Goal: Information Seeking & Learning: Learn about a topic

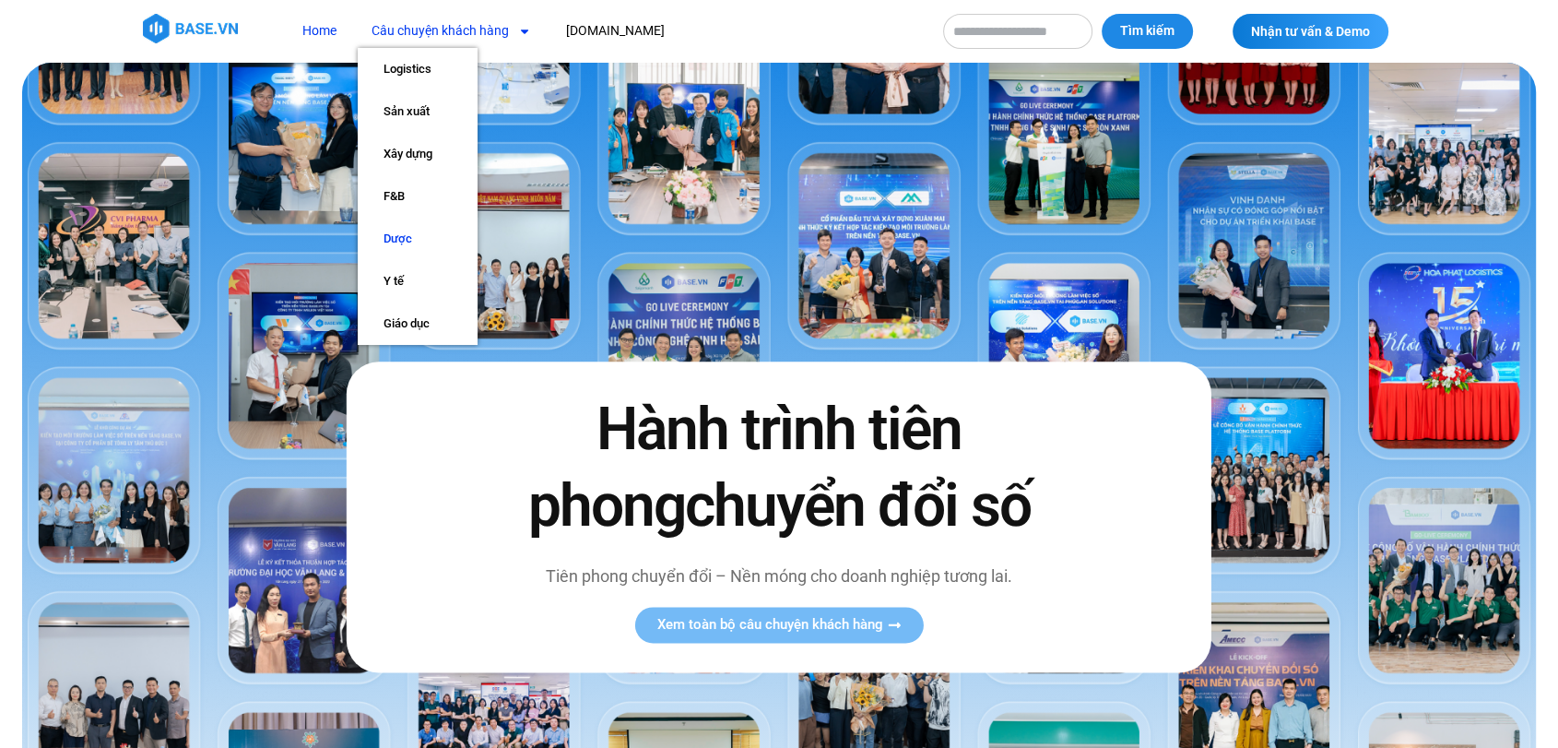
click at [416, 228] on link "Dược" at bounding box center [418, 239] width 120 height 42
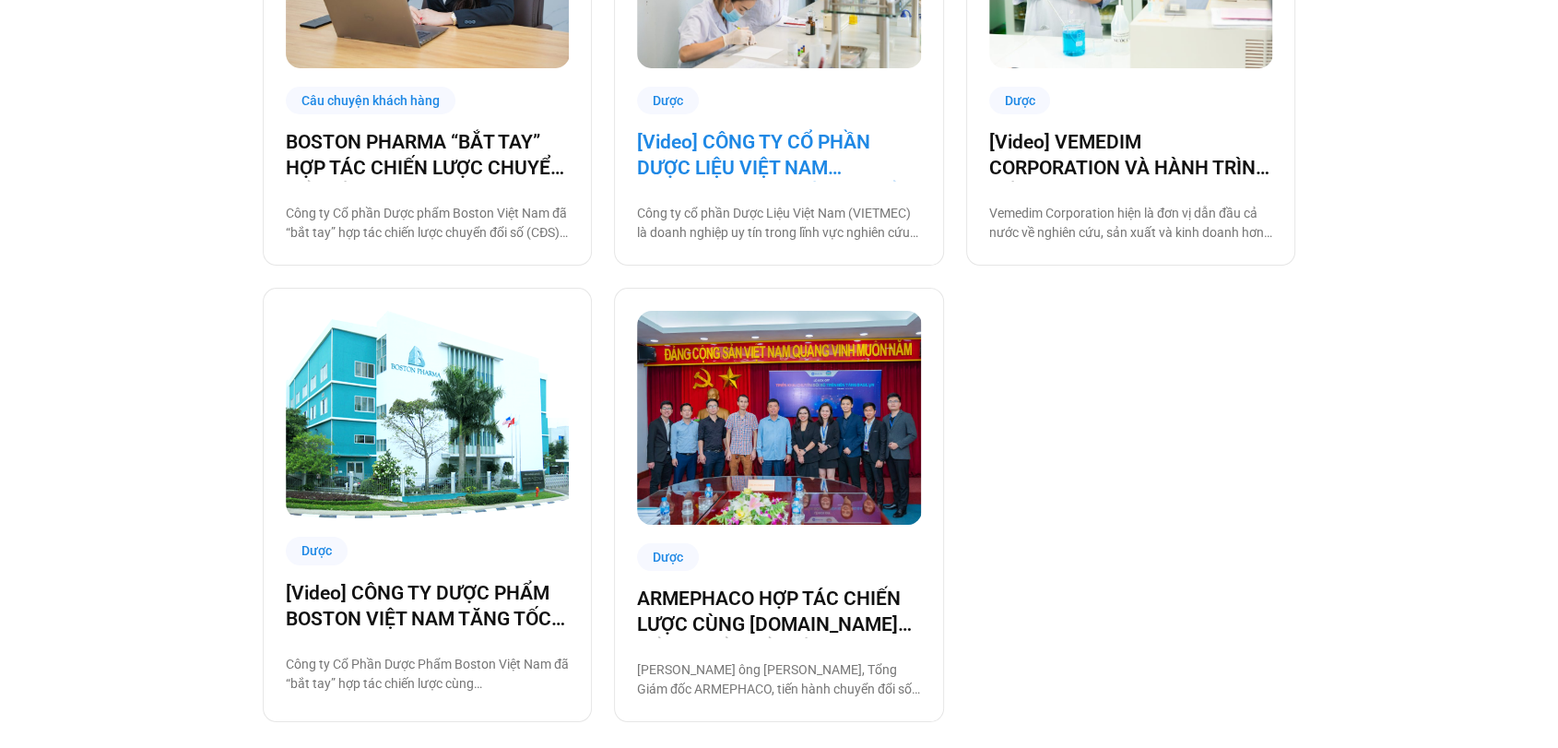
scroll to position [1740, 0]
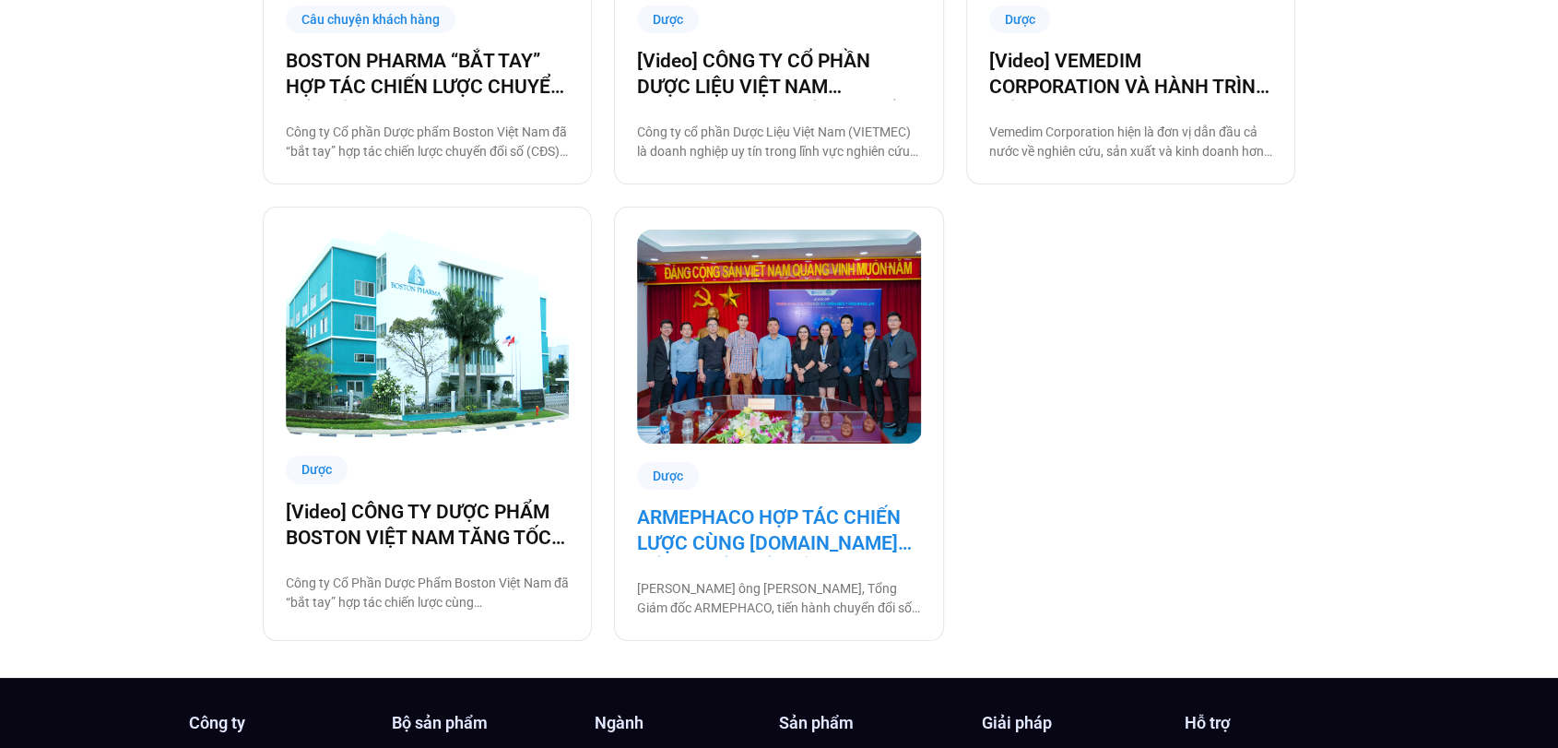
click at [750, 511] on link "ARMEPHACO HỢP TÁC CHIẾN LƯỢC CÙNG BASE.VN ĐỂ CHUYỂN ĐỔI SỐ" at bounding box center [778, 530] width 283 height 52
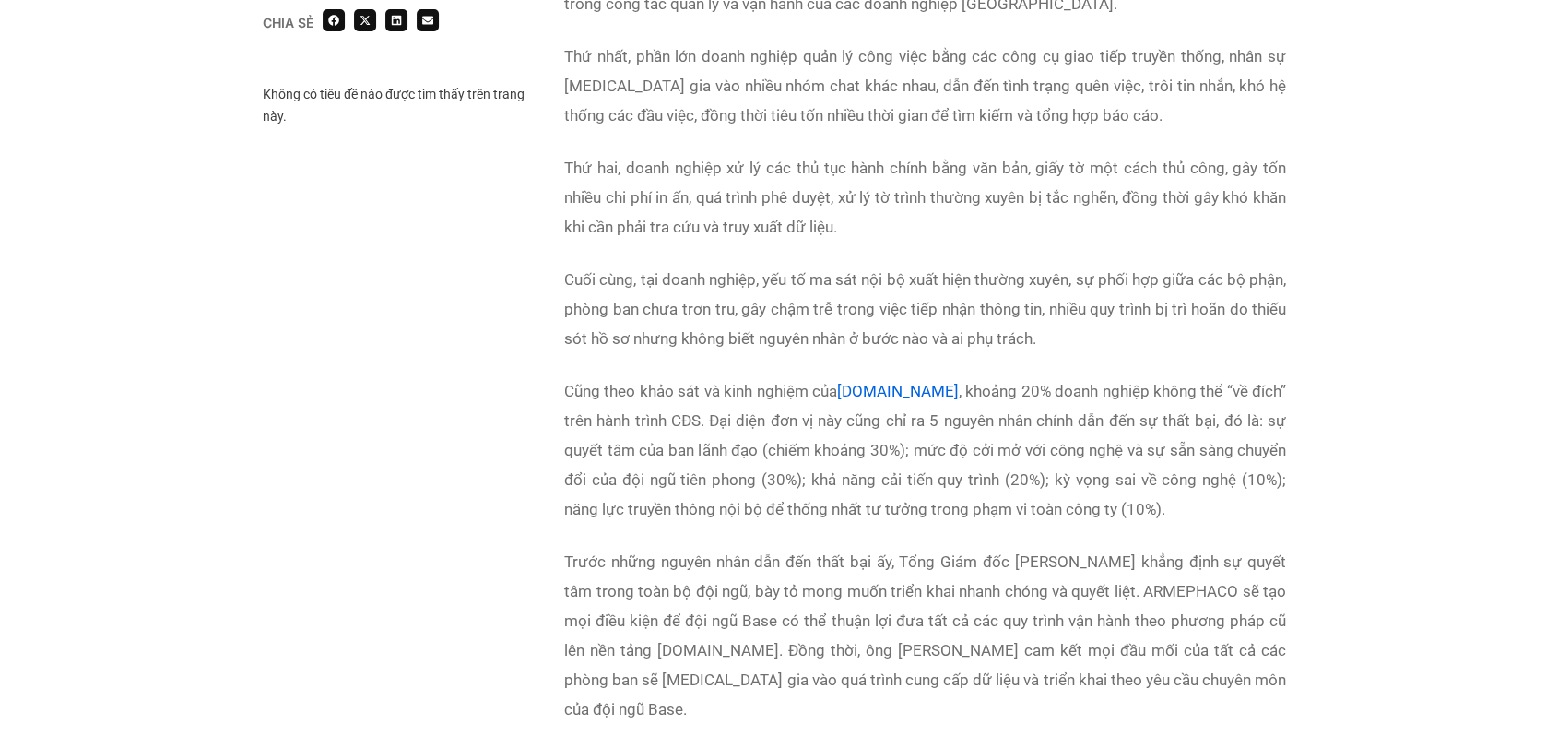
scroll to position [2077, 0]
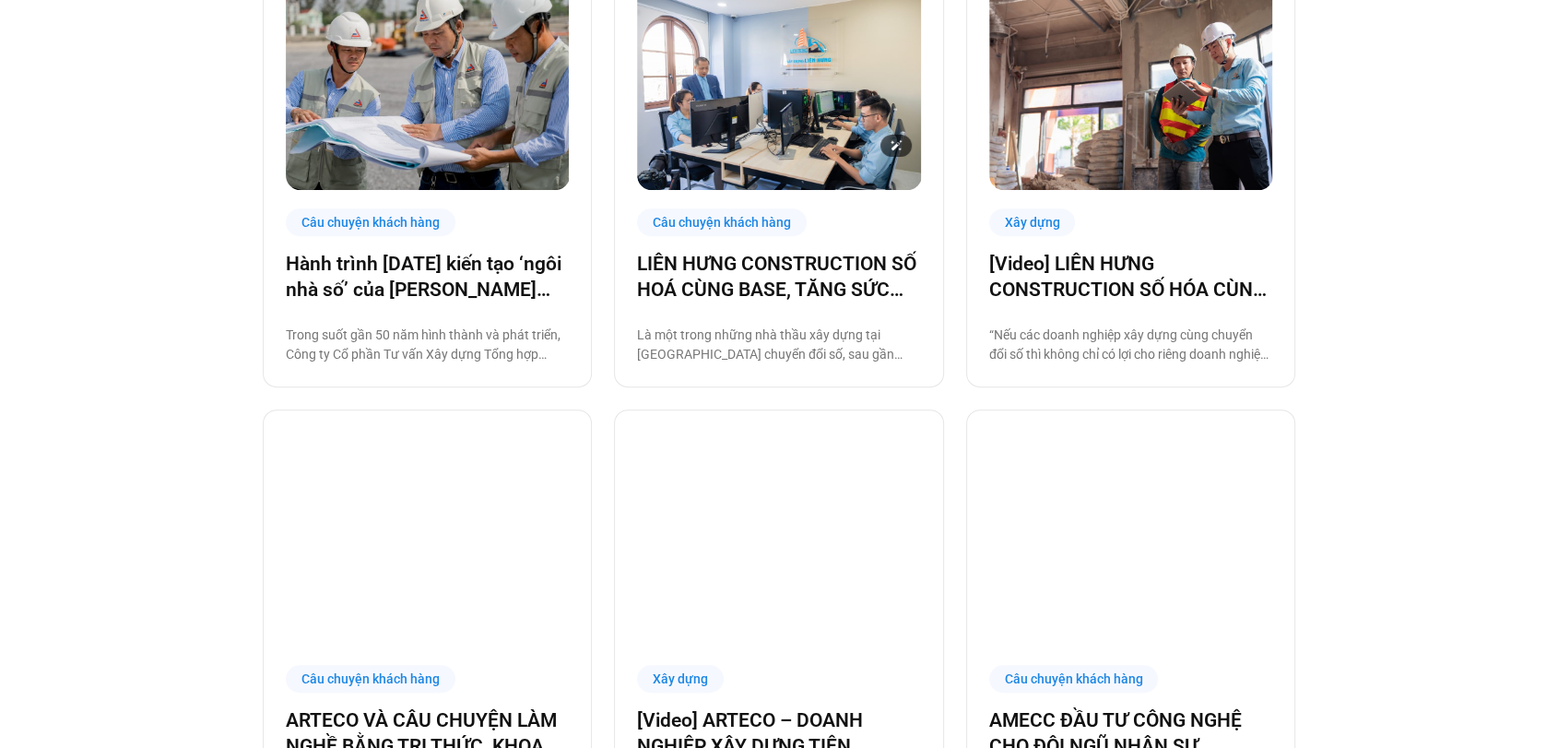
scroll to position [1102, 0]
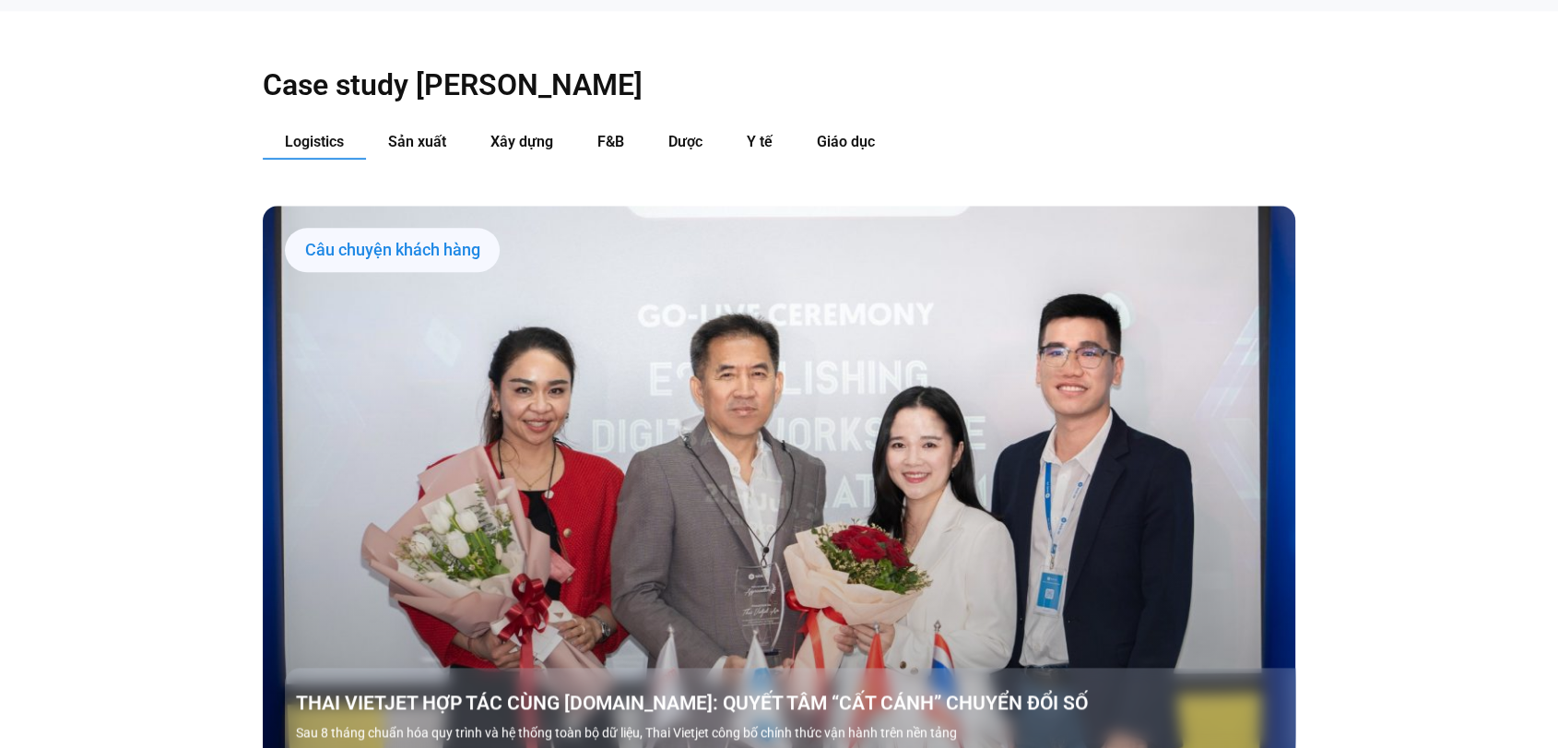
scroll to position [2059, 0]
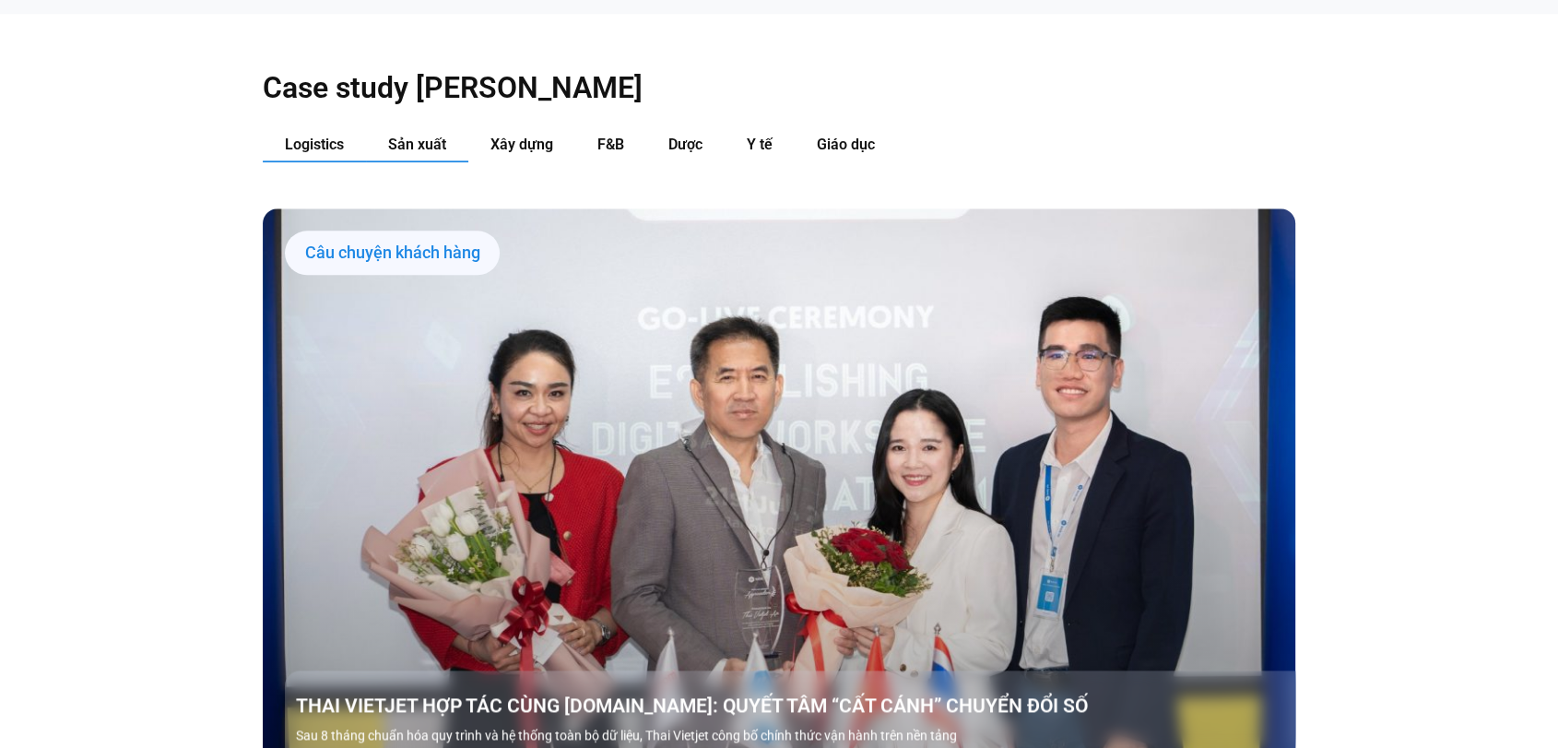
click at [404, 136] on span "Sản xuất" at bounding box center [417, 145] width 58 height 18
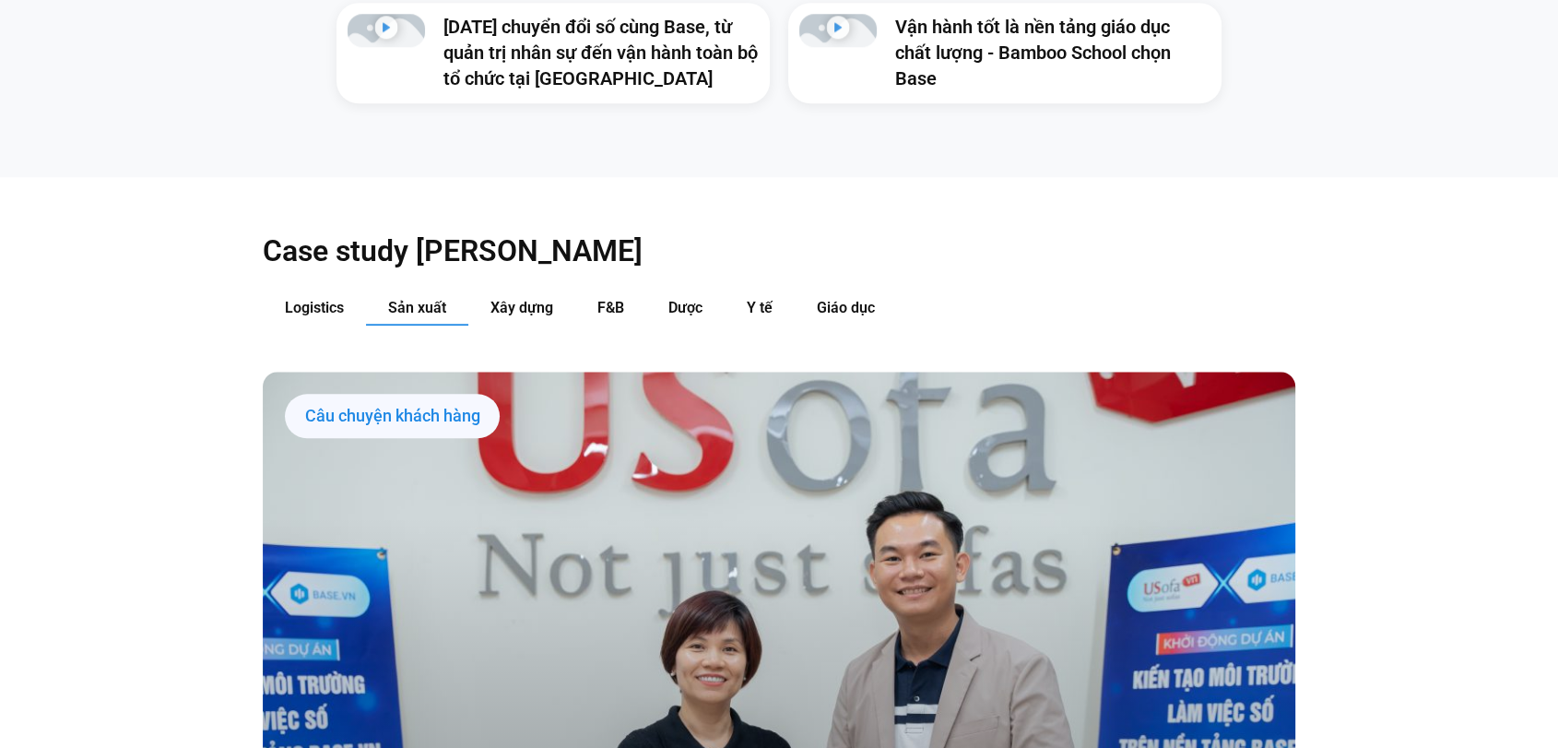
scroll to position [1889, 0]
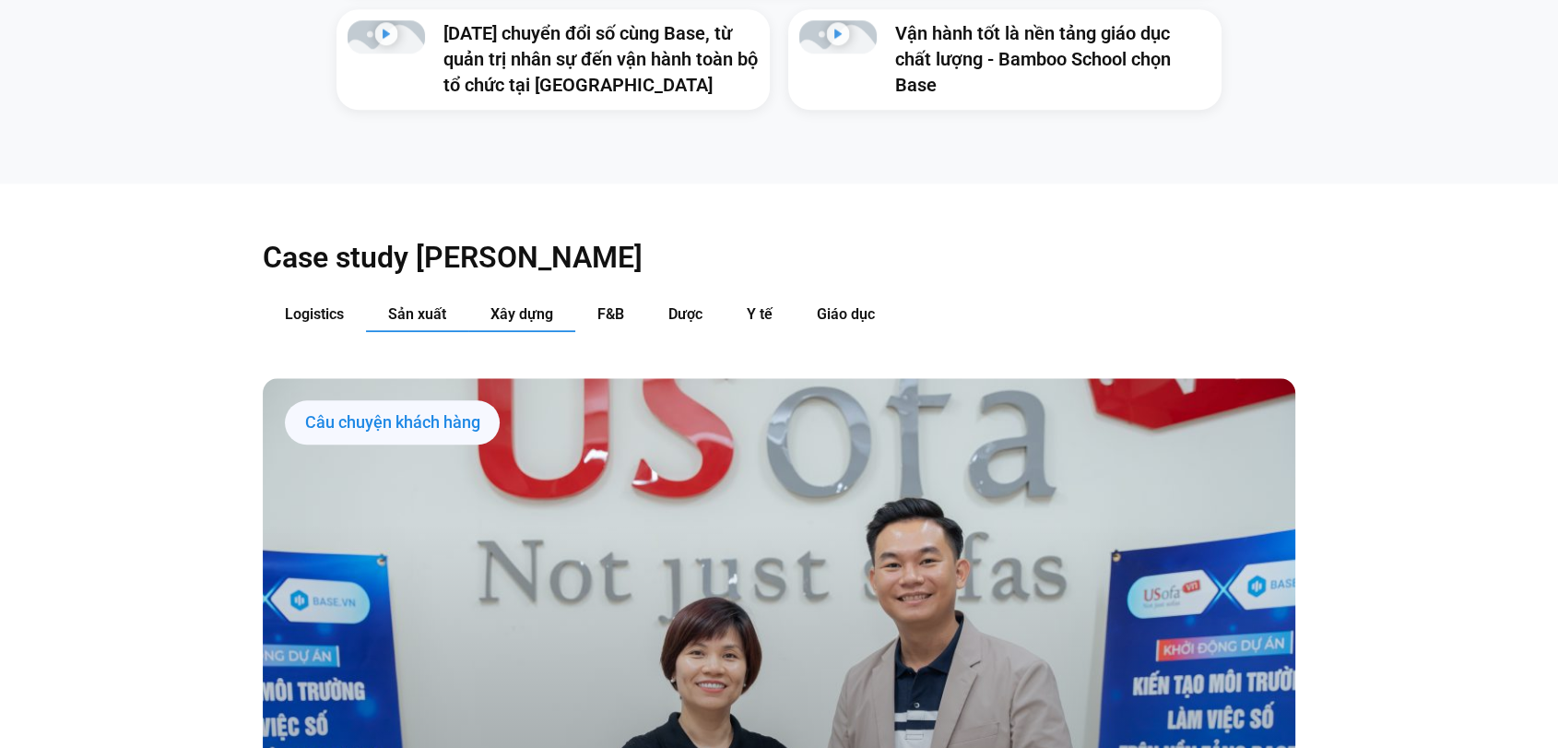
click at [540, 305] on span "Xây dựng" at bounding box center [521, 314] width 63 height 18
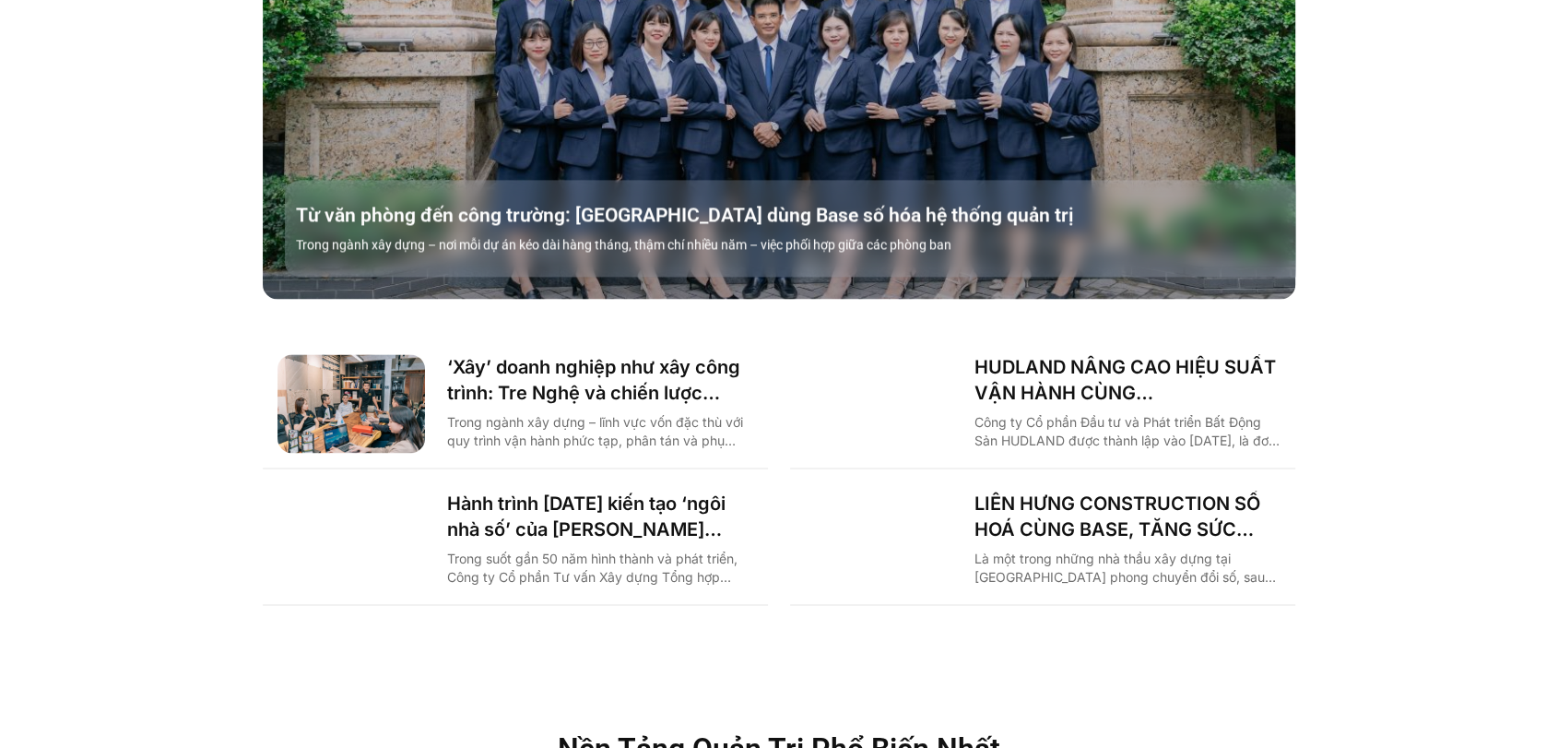
scroll to position [2551, 0]
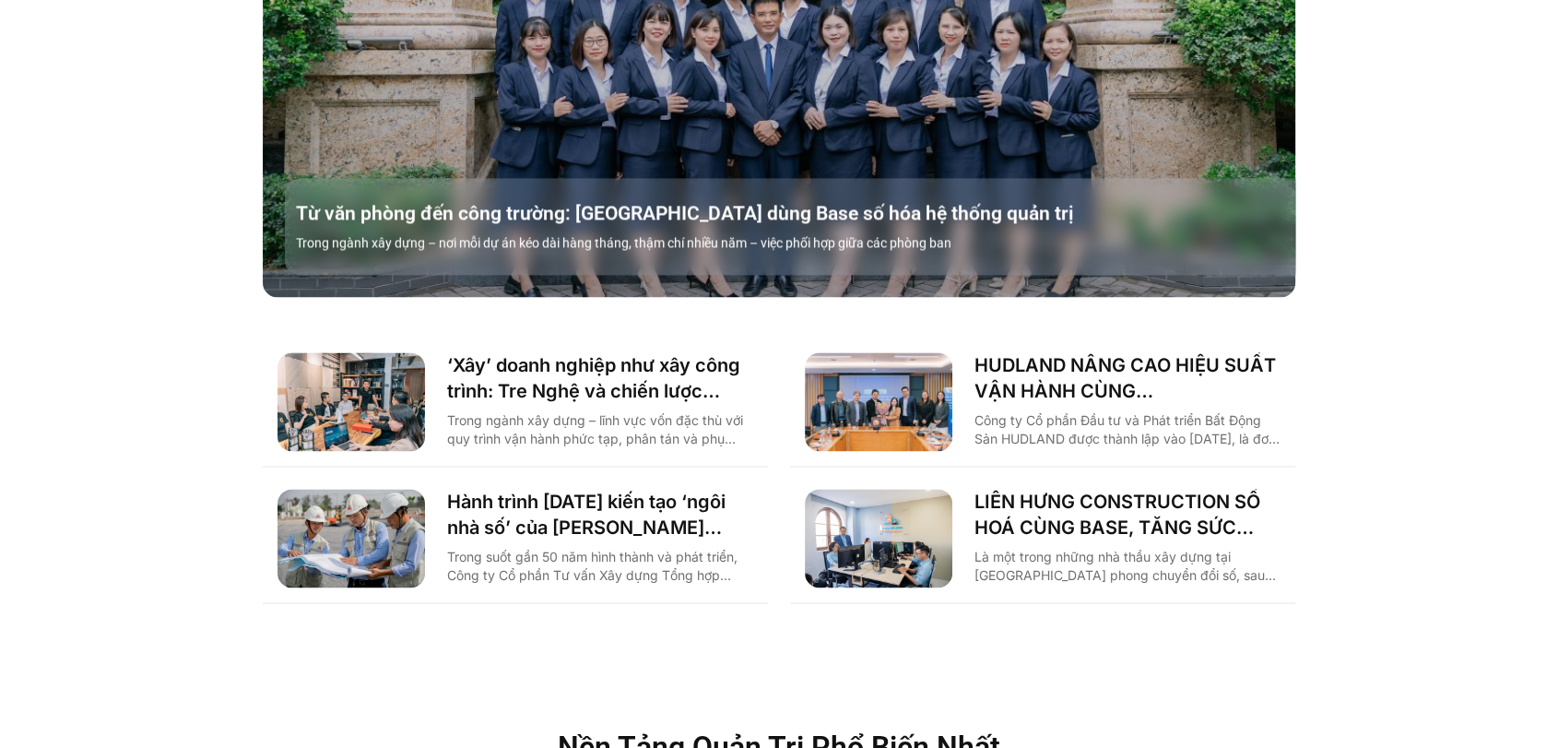
click at [895, 498] on img "Các tab. Mở mục bằng phím Enter hoặc Space, đóng bằng phím Esc và di chuyển bằn…" at bounding box center [879, 538] width 148 height 99
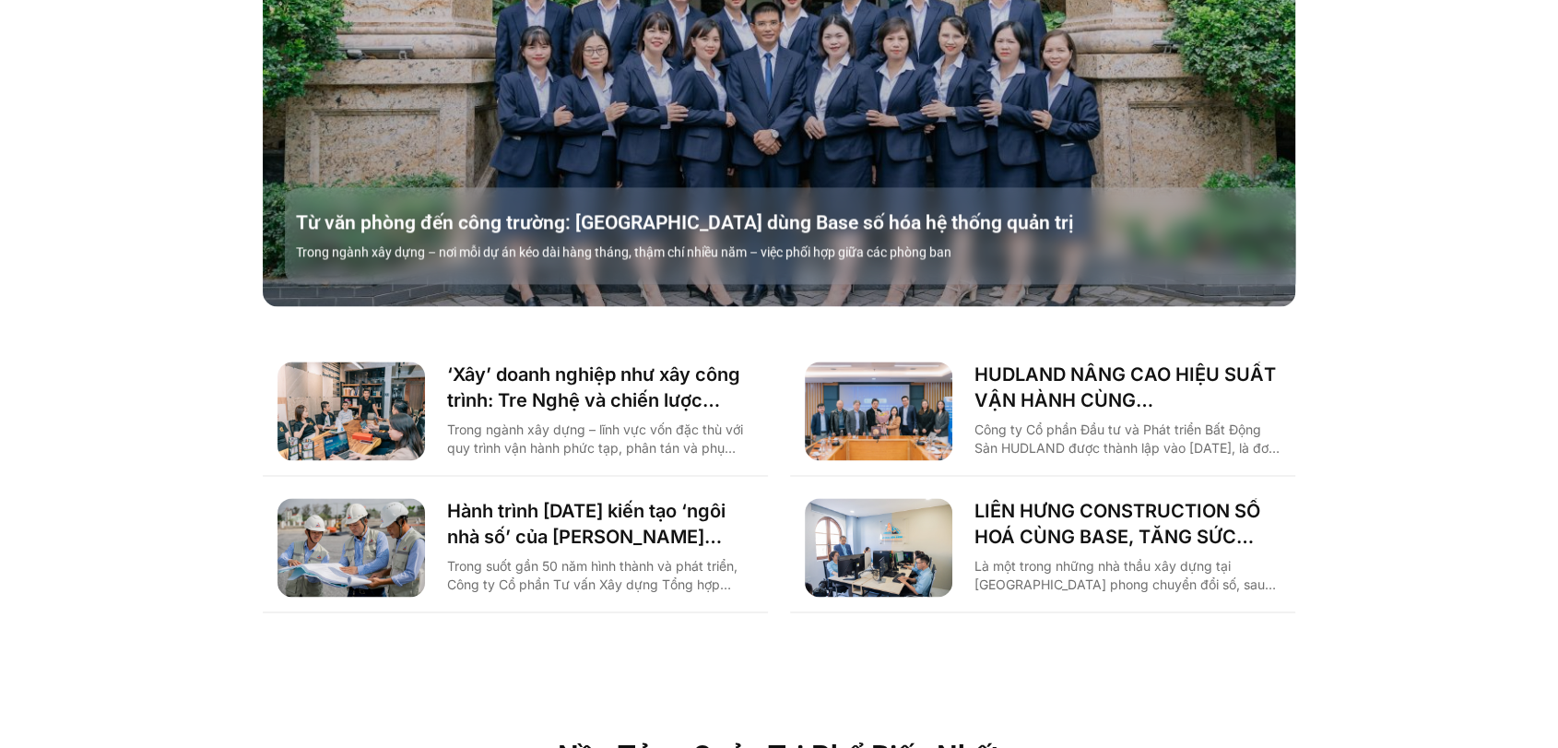
click at [370, 541] on img "Các tab. Mở mục bằng phím Enter hoặc Space, đóng bằng phím Esc và di chuyển bằn…" at bounding box center [351, 547] width 148 height 99
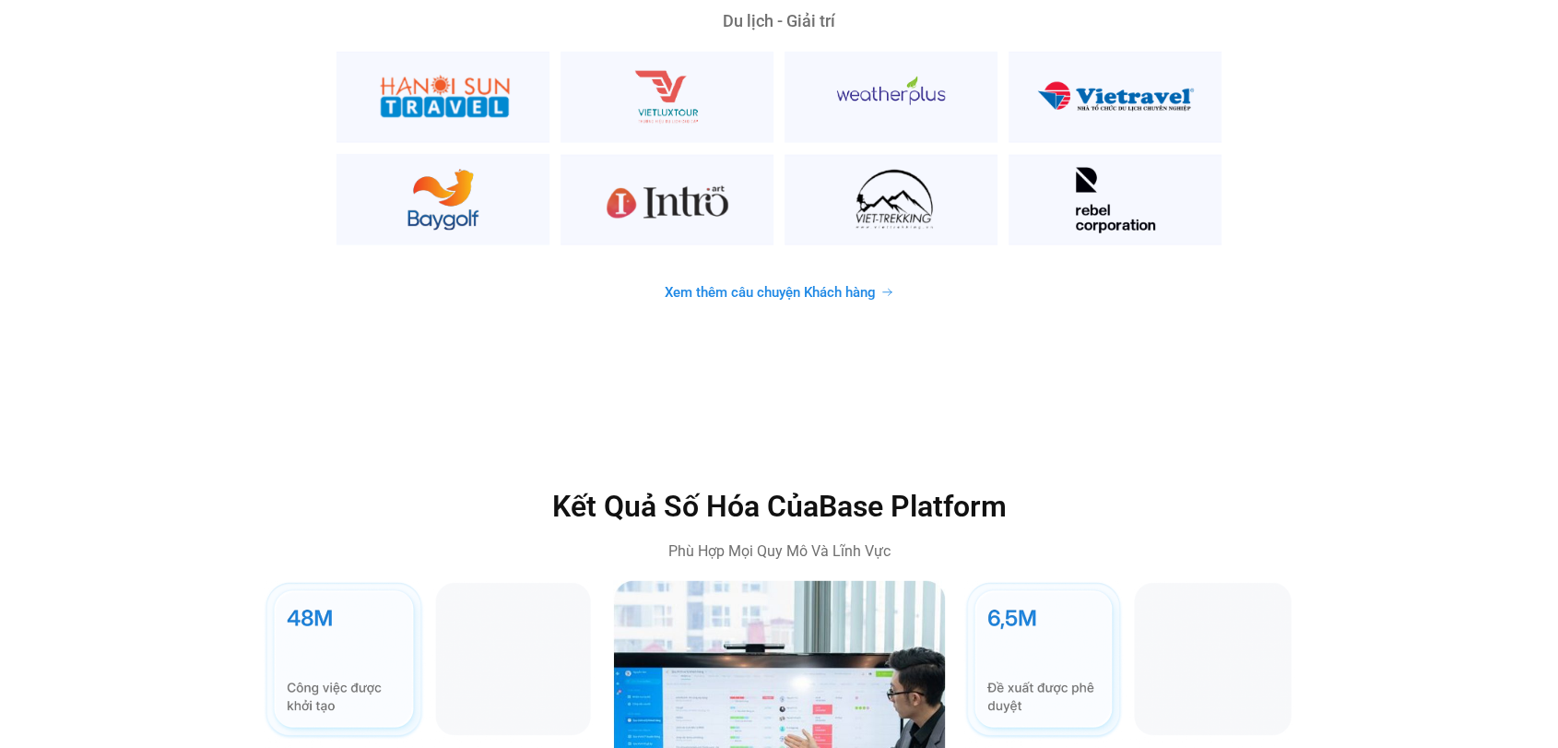
scroll to position [5045, 0]
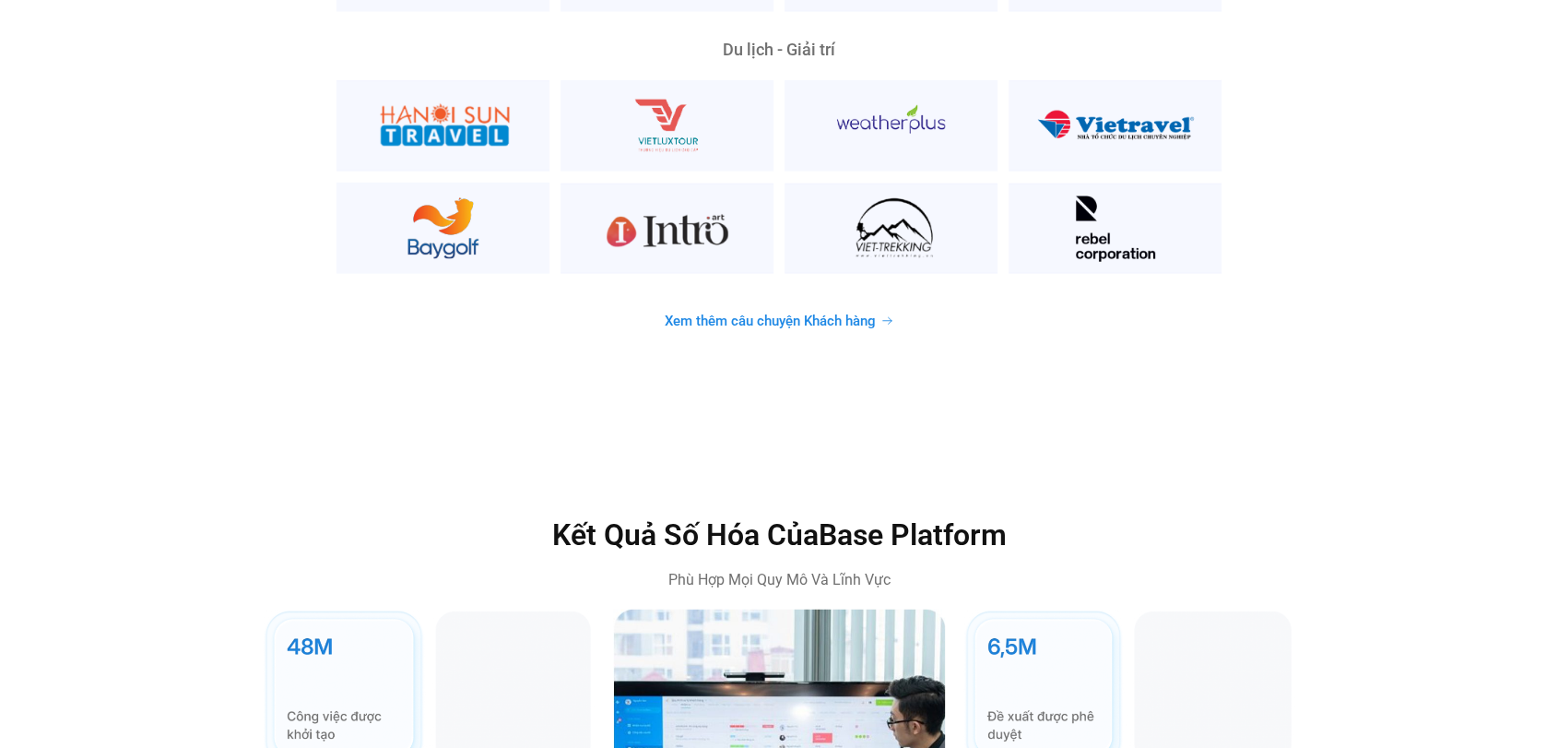
click at [808, 314] on span "Xem thêm câu chuyện Khách hàng" at bounding box center [770, 321] width 211 height 14
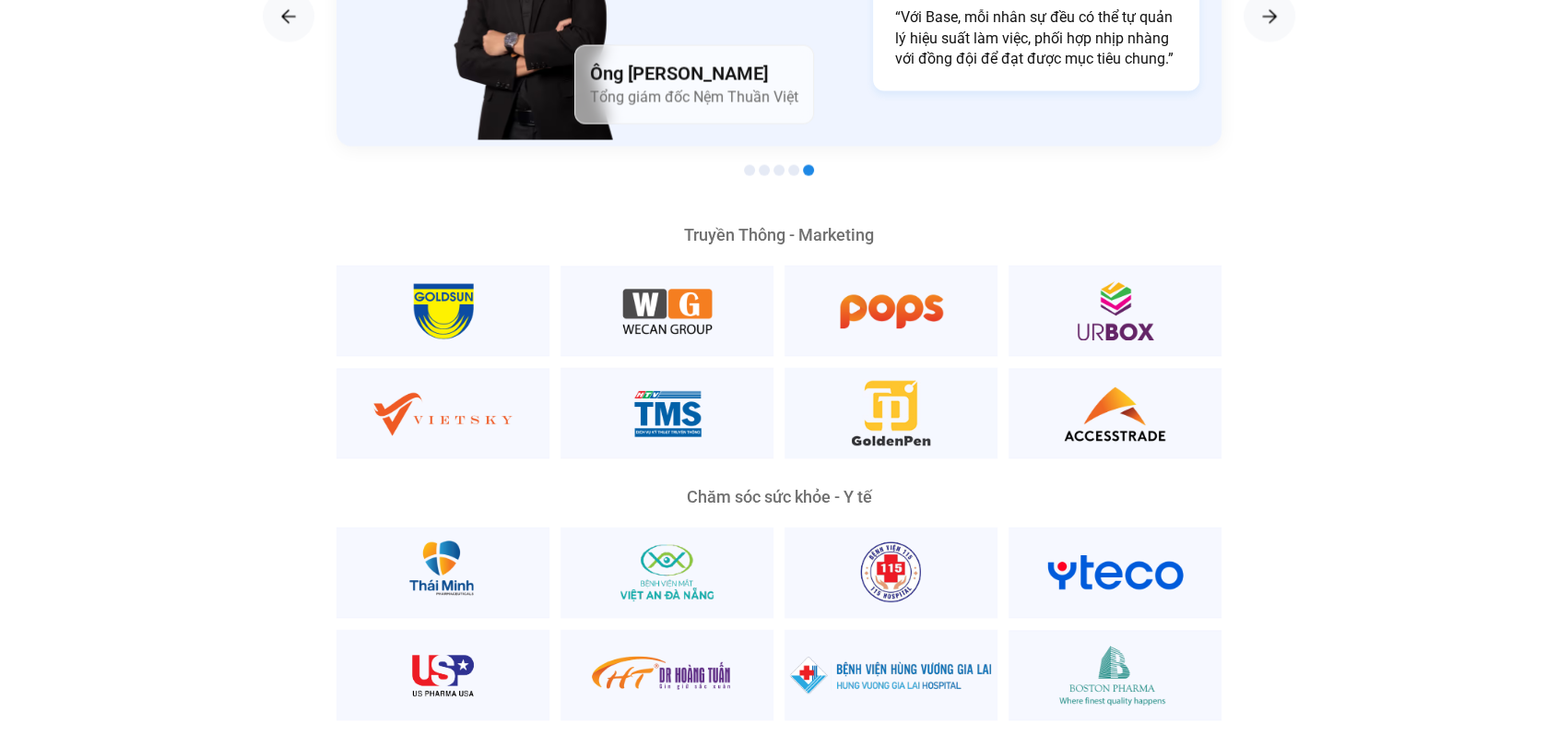
scroll to position [3540, 0]
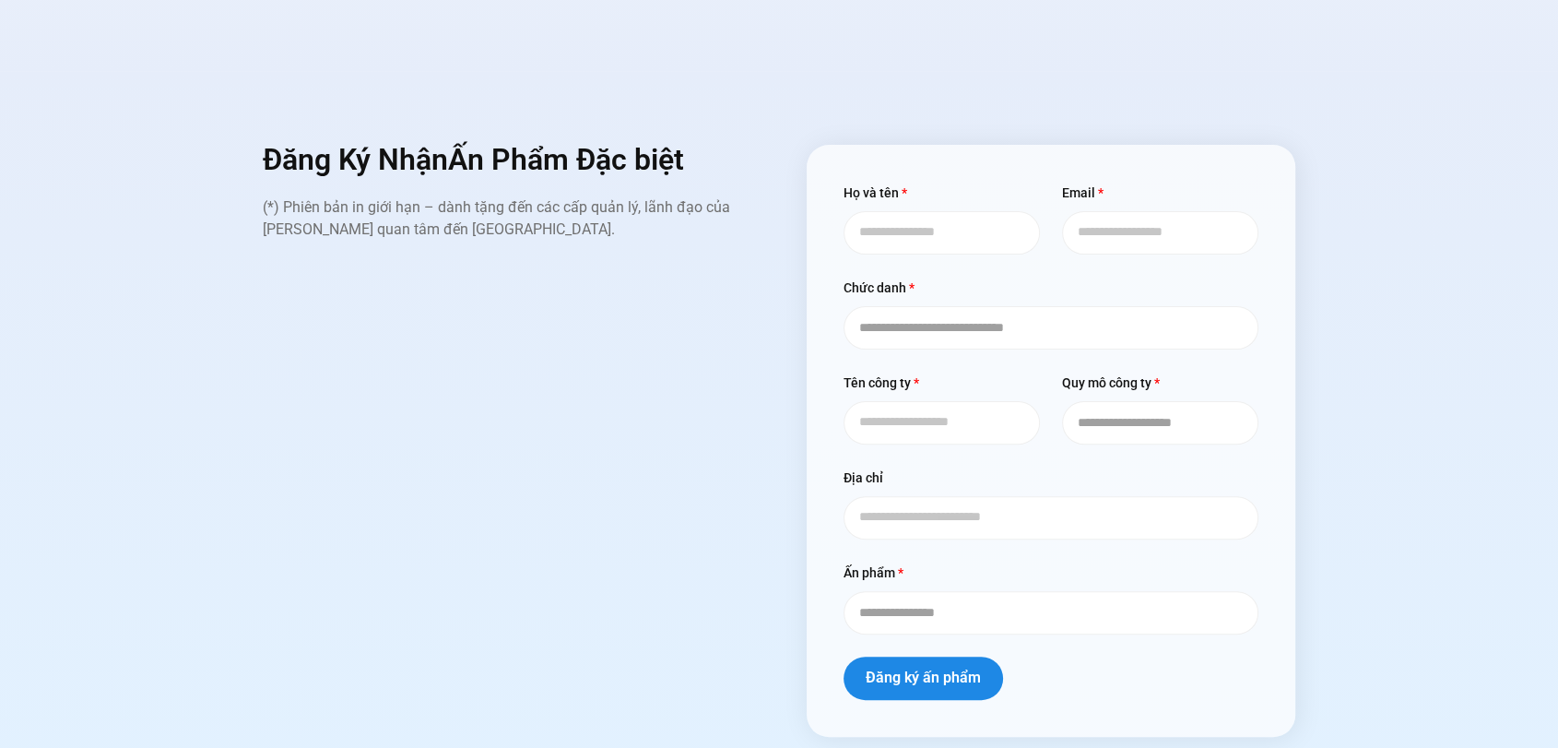
scroll to position [7451, 0]
